Goal: Information Seeking & Learning: Learn about a topic

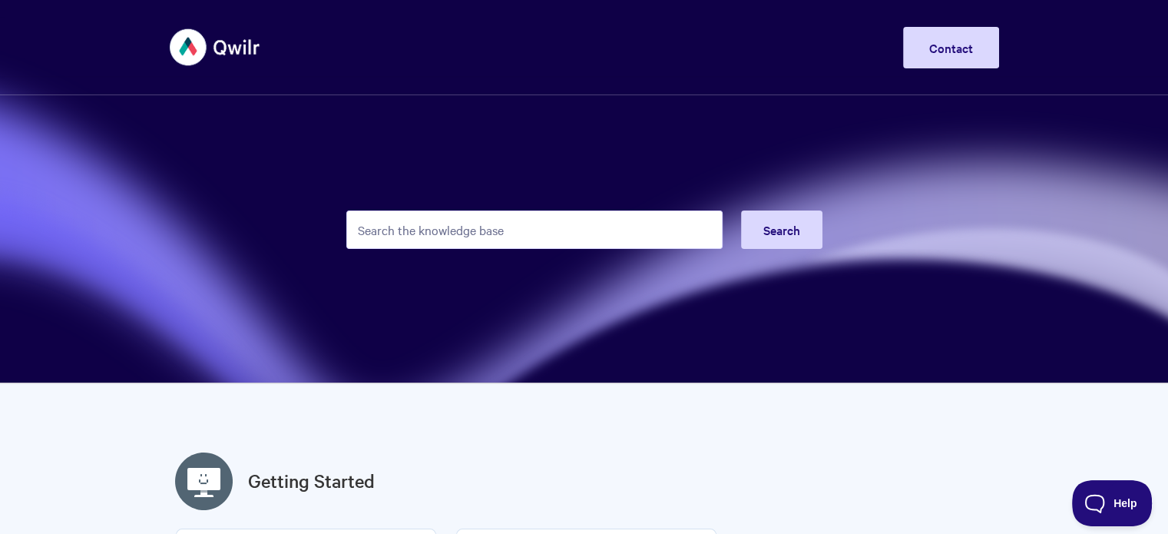
click at [553, 210] on input "Search the knowledge base" at bounding box center [534, 229] width 376 height 38
type input "merge fields"
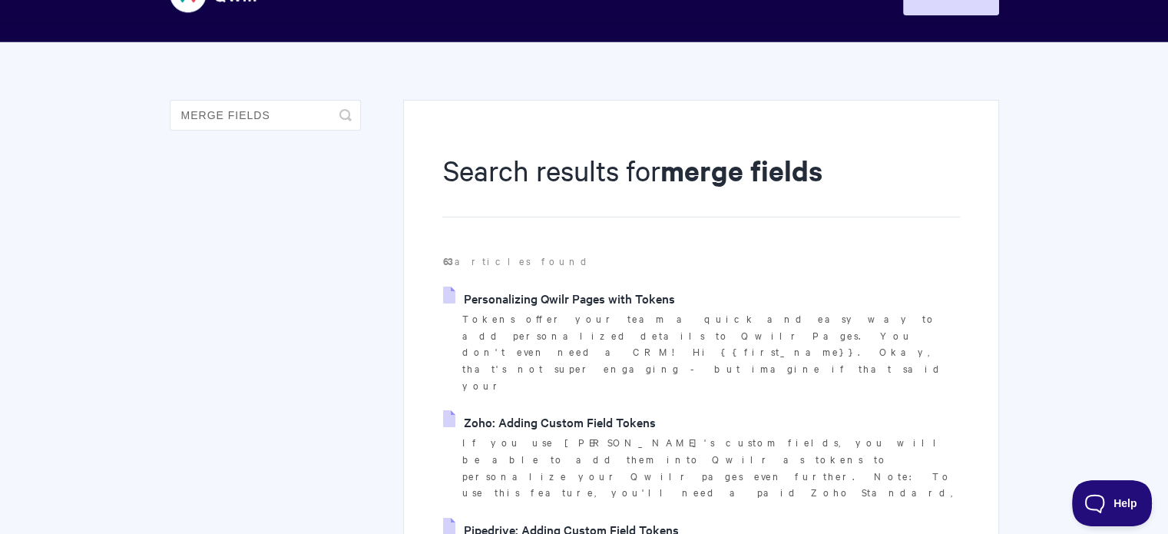
scroll to position [77, 0]
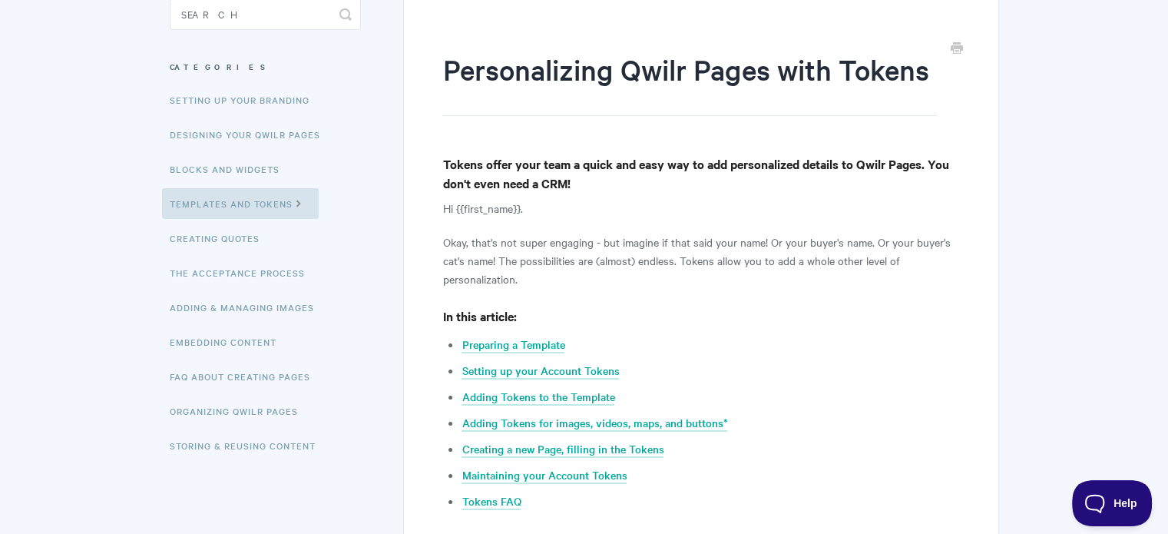
scroll to position [230, 0]
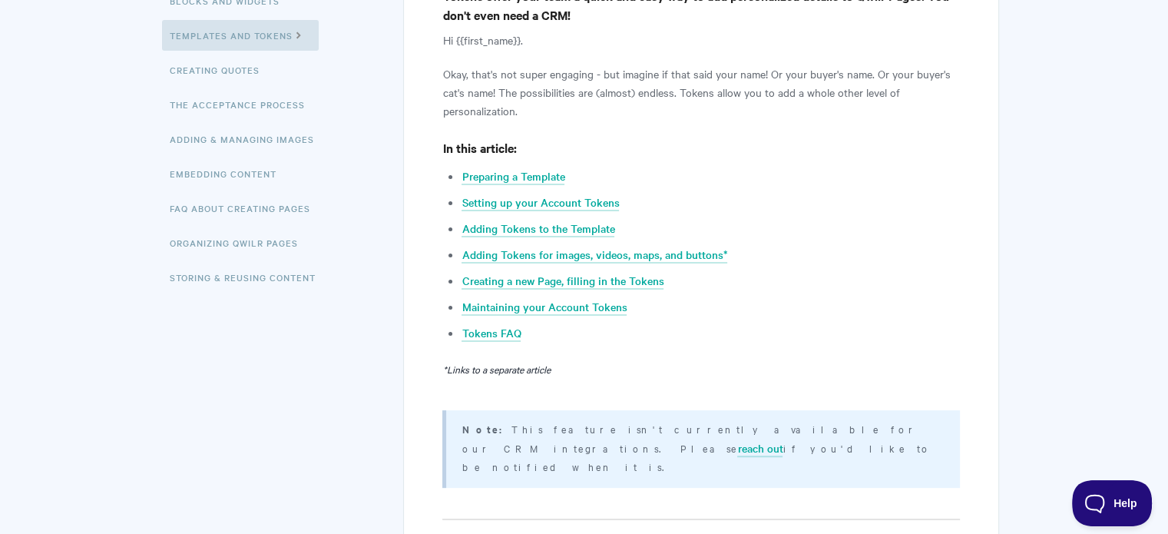
scroll to position [350, 0]
